Goal: Find specific page/section: Find specific page/section

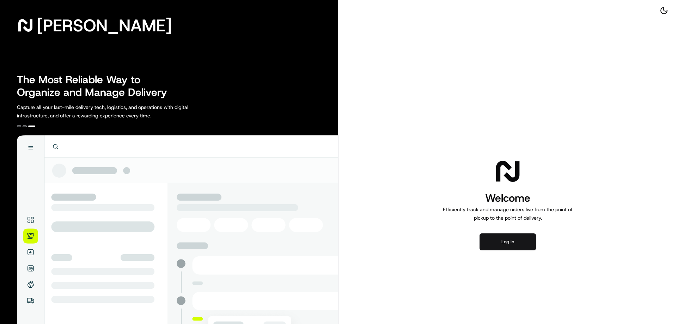
click at [506, 238] on button "Log in" at bounding box center [507, 241] width 56 height 17
